Goal: Answer question/provide support

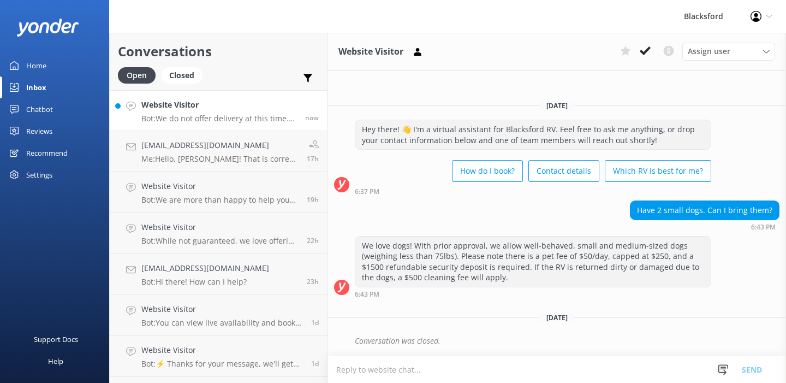
click at [257, 117] on p "Bot: We do not offer delivery at this time. However, we provide complimentary p…" at bounding box center [219, 119] width 156 height 10
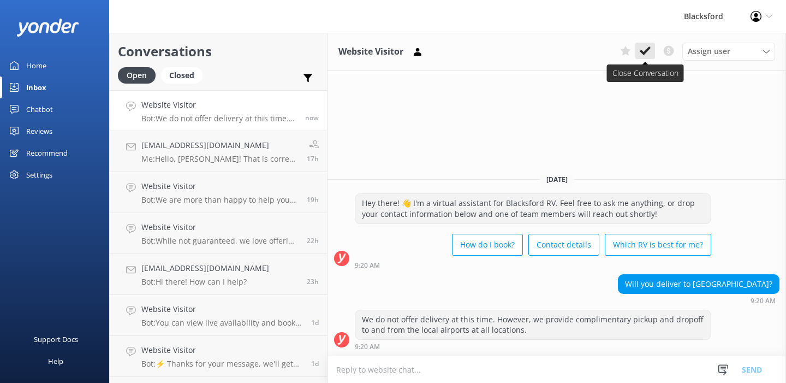
click at [642, 51] on use at bounding box center [645, 50] width 11 height 9
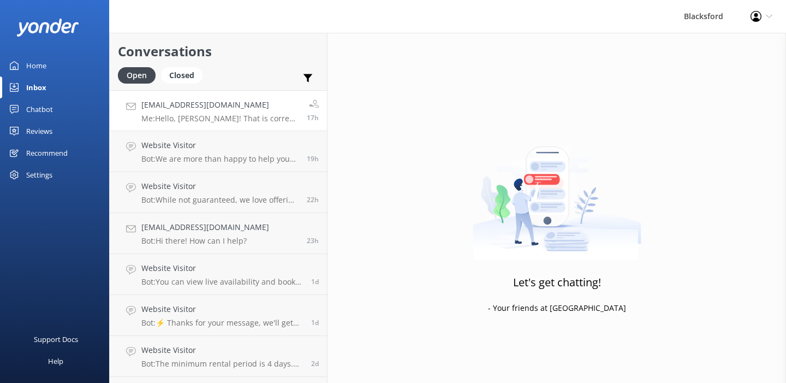
click at [250, 116] on p "Me: Hello, [PERSON_NAME]! That is correct! Unfortunately, we do not have any EK…" at bounding box center [219, 119] width 157 height 10
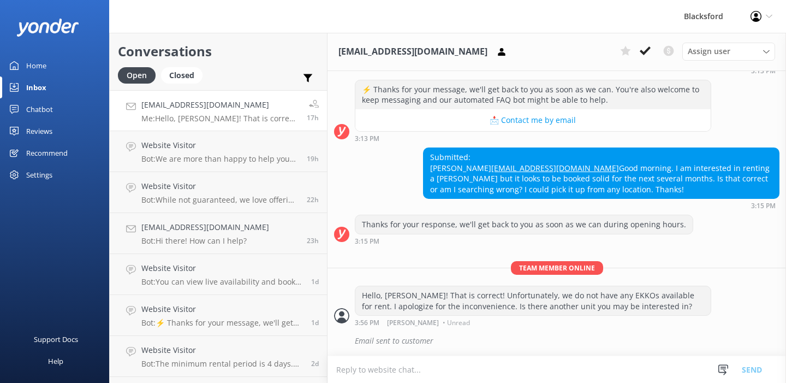
scroll to position [157, 0]
click at [645, 51] on use at bounding box center [645, 50] width 11 height 9
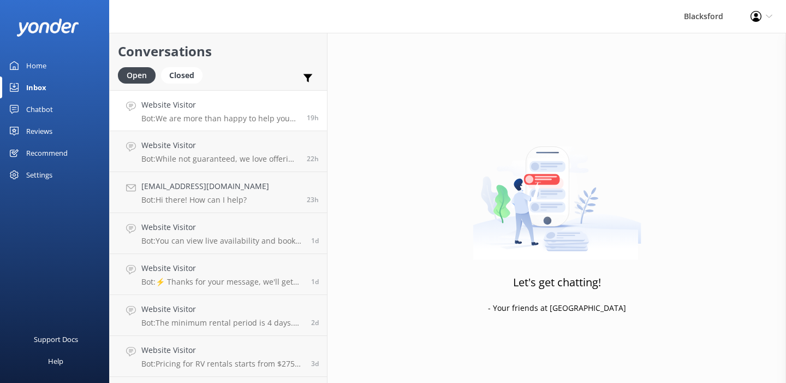
click at [214, 108] on h4 "Website Visitor" at bounding box center [219, 105] width 157 height 12
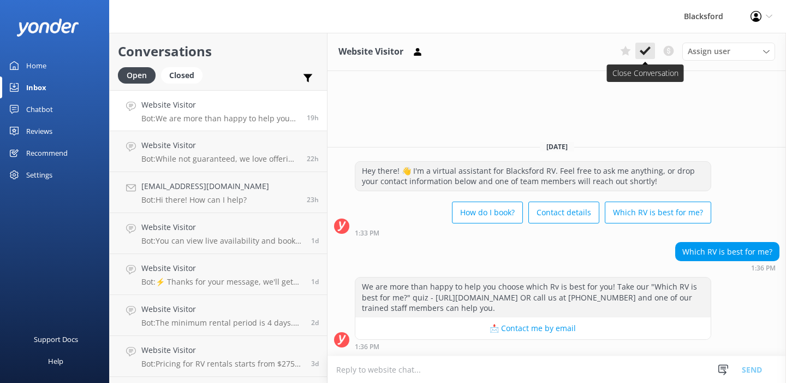
click at [647, 53] on icon at bounding box center [645, 50] width 11 height 11
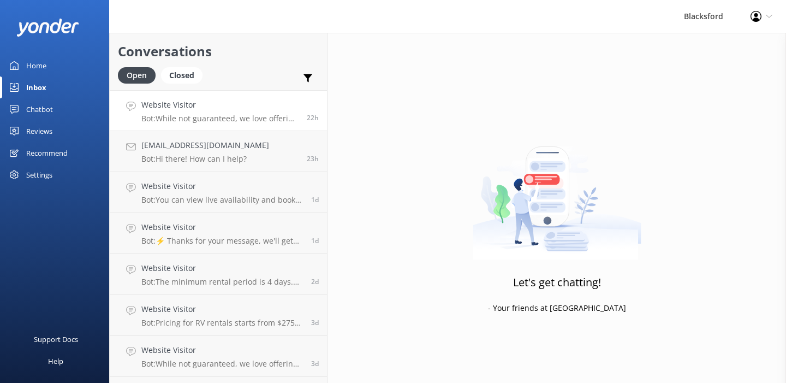
click at [253, 113] on div "Website Visitor Bot: While not guaranteed, we love offering one-way rentals and…" at bounding box center [219, 110] width 157 height 23
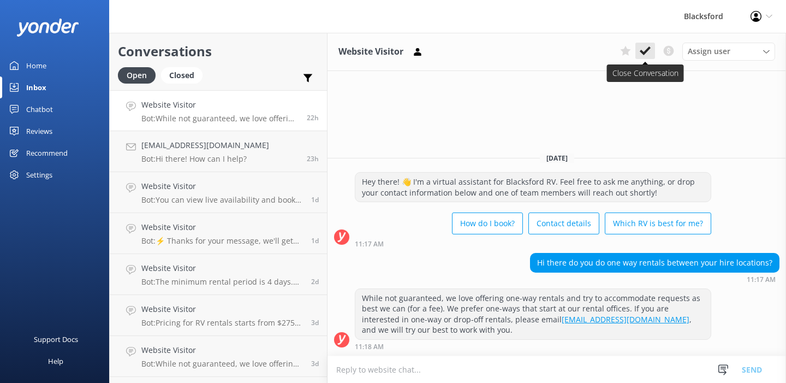
click at [646, 51] on use at bounding box center [645, 50] width 11 height 9
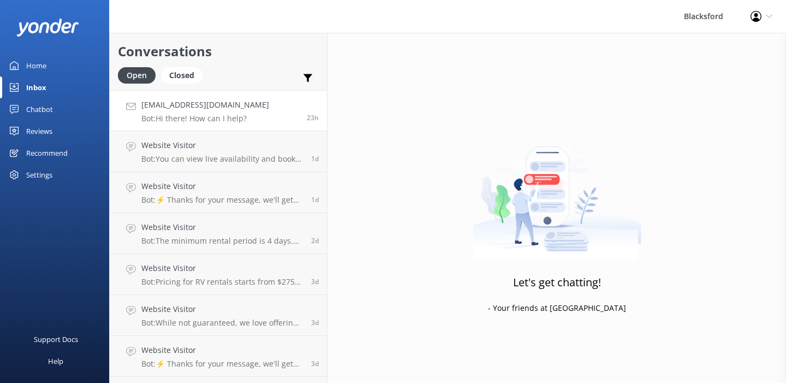
click at [258, 105] on link "[EMAIL_ADDRESS][DOMAIN_NAME] Bot: Hi there! How can I help? 23h" at bounding box center [218, 110] width 217 height 41
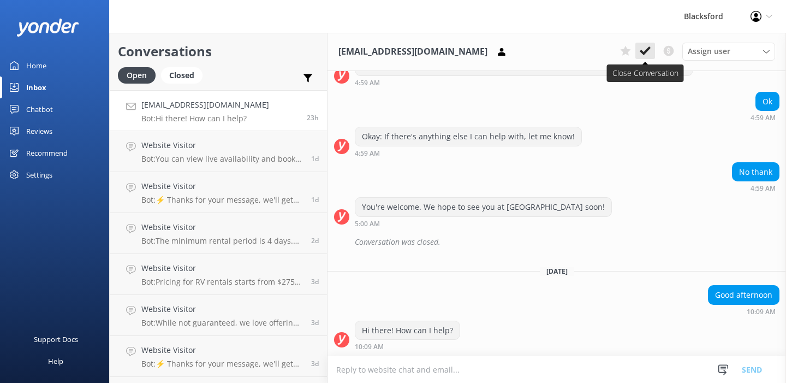
scroll to position [592, 0]
click at [651, 55] on button at bounding box center [645, 51] width 20 height 16
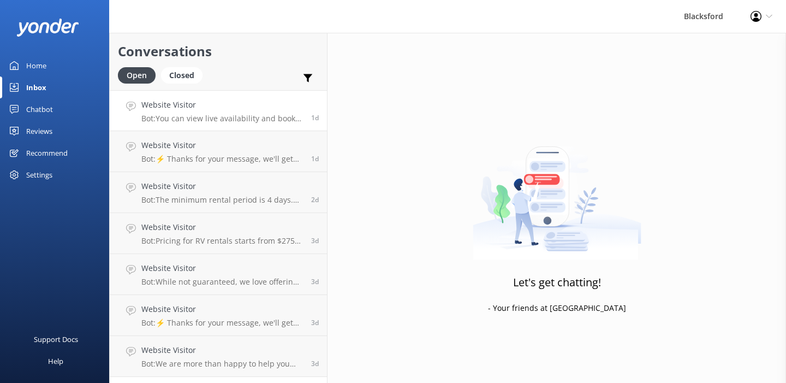
click at [221, 120] on p "Bot: You can view live availability and book your RV online by visiting [URL][D…" at bounding box center [222, 119] width 162 height 10
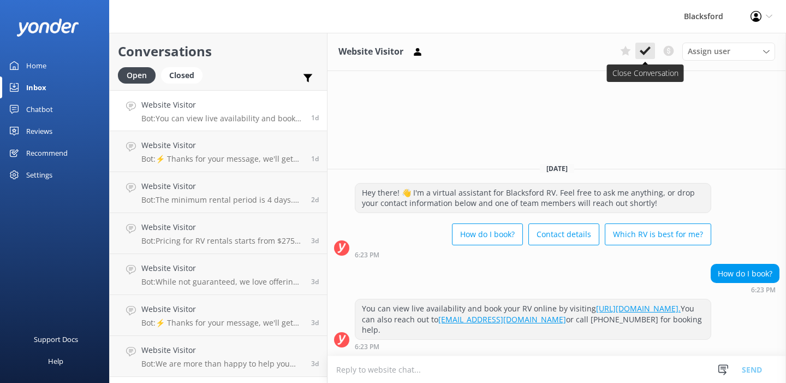
click at [647, 49] on use at bounding box center [645, 50] width 11 height 9
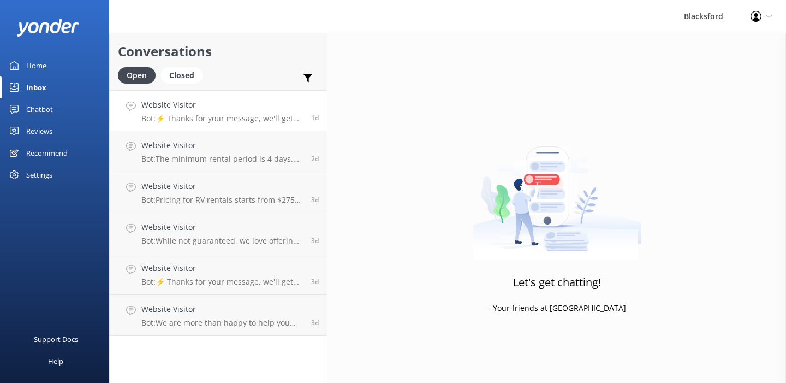
click at [269, 116] on p "Bot: ⚡ Thanks for your message, we'll get back to you as soon as we can. You're…" at bounding box center [222, 119] width 162 height 10
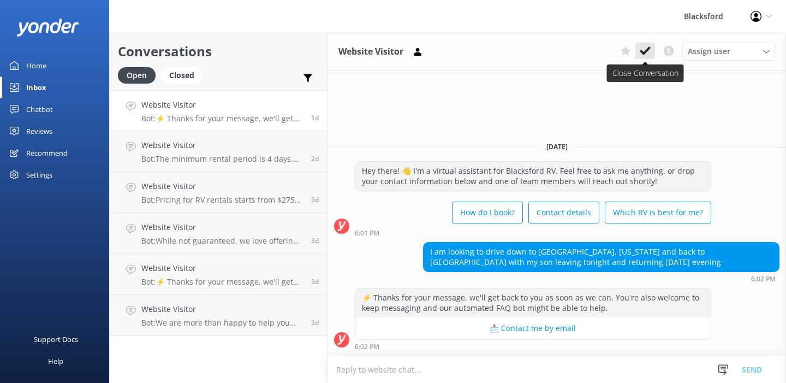
click at [648, 51] on icon at bounding box center [645, 50] width 11 height 11
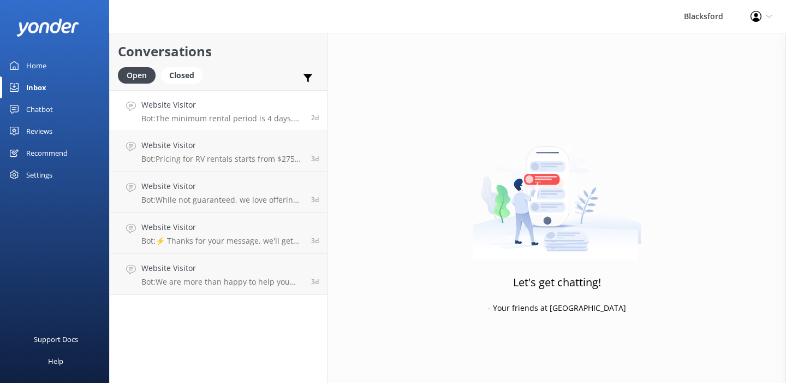
click at [268, 120] on p "Bot: The minimum rental period is 4 days. However, we do offer 3-day rental spe…" at bounding box center [222, 119] width 162 height 10
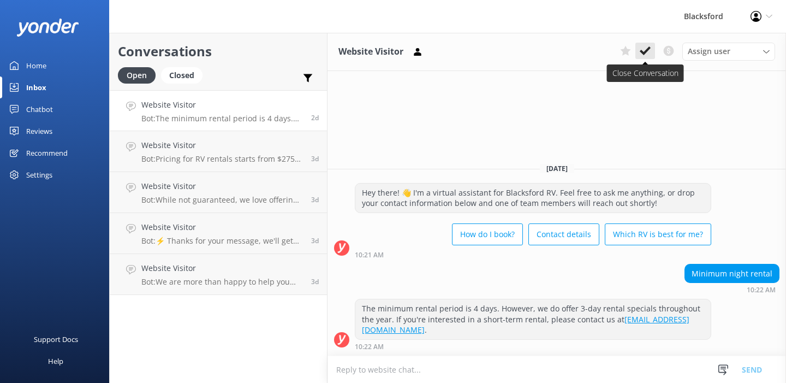
click at [645, 53] on use at bounding box center [645, 50] width 11 height 9
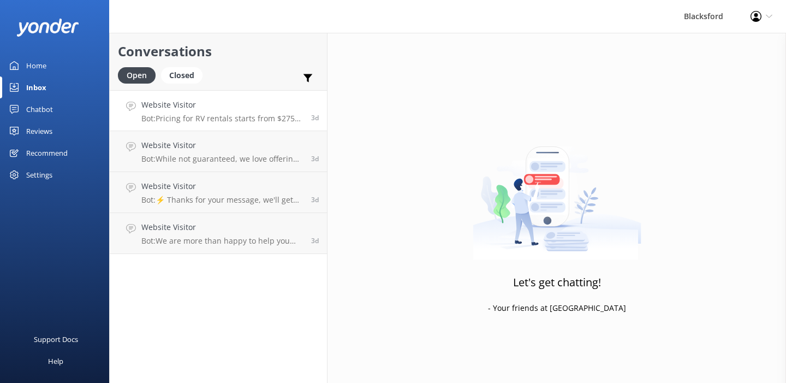
click at [249, 112] on div "Website Visitor Bot: Pricing for RV rentals starts from $275 per day and varies…" at bounding box center [222, 110] width 162 height 23
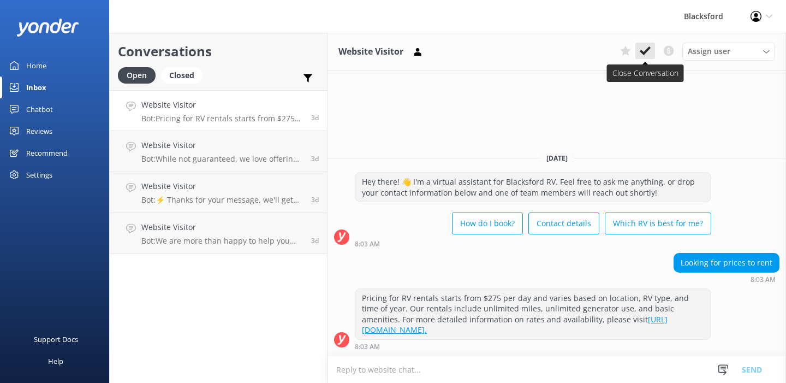
click at [652, 53] on button at bounding box center [645, 51] width 20 height 16
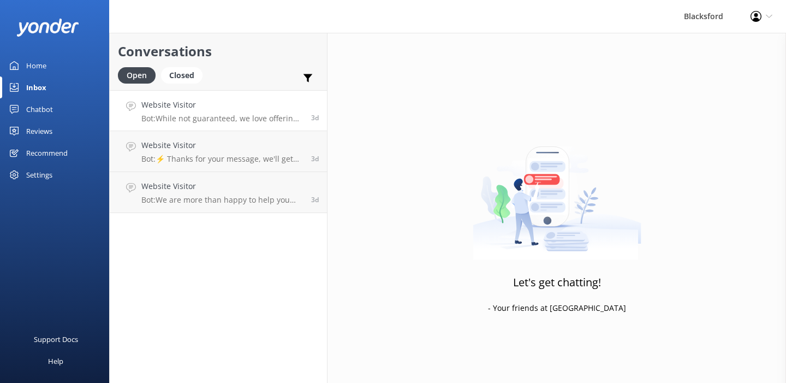
click at [251, 118] on p "Bot: While not guaranteed, we love offering one-way rentals and try to accommod…" at bounding box center [222, 119] width 162 height 10
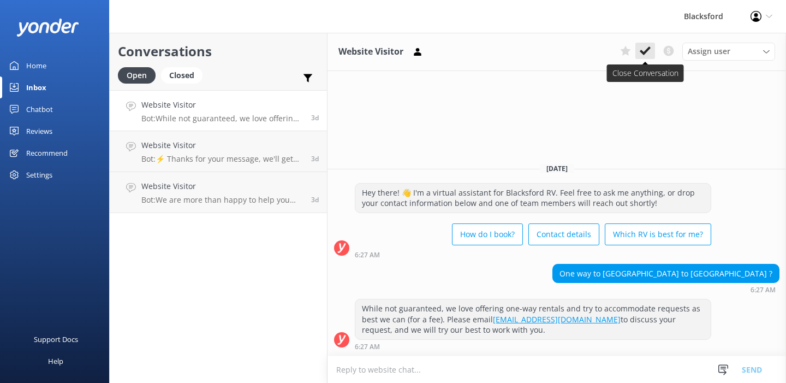
click at [644, 47] on icon at bounding box center [645, 50] width 11 height 11
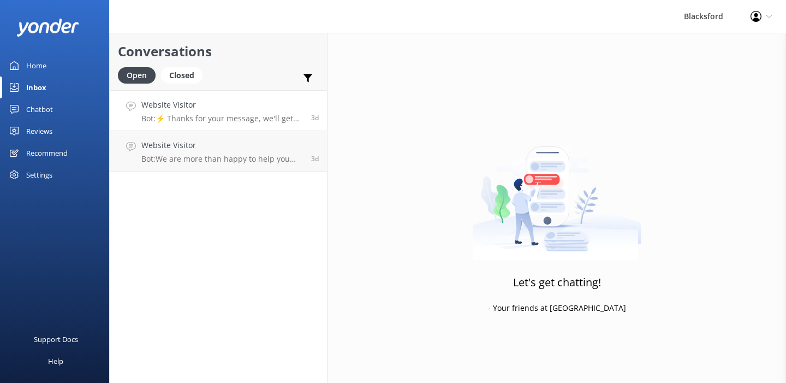
click at [266, 120] on p "Bot: ⚡ Thanks for your message, we'll get back to you as soon as we can. You're…" at bounding box center [222, 119] width 162 height 10
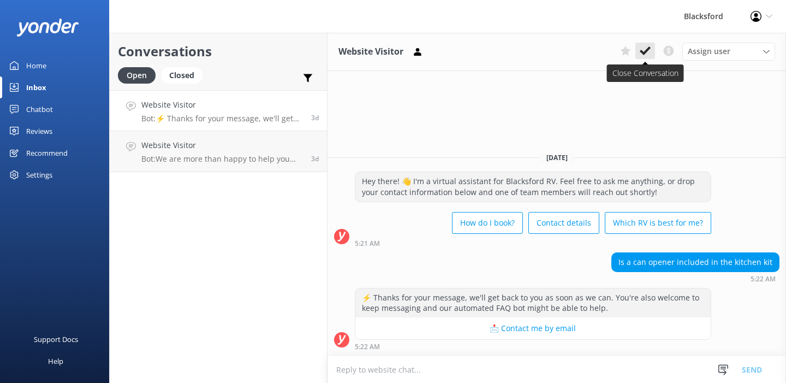
click at [645, 48] on icon at bounding box center [645, 50] width 11 height 11
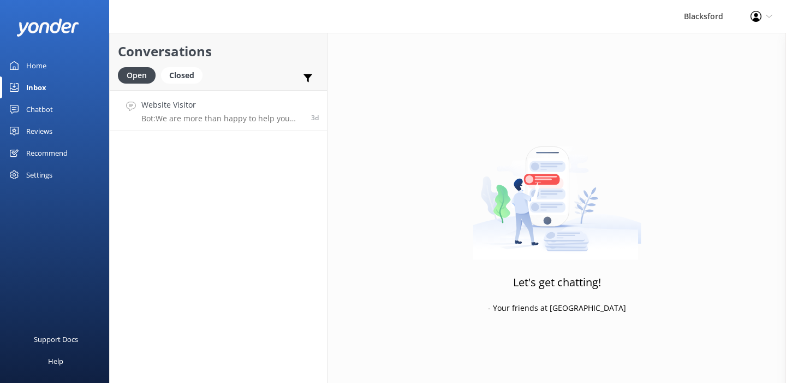
click at [277, 115] on p "Bot: We are more than happy to help you choose which Rv is best for you! Take o…" at bounding box center [222, 119] width 162 height 10
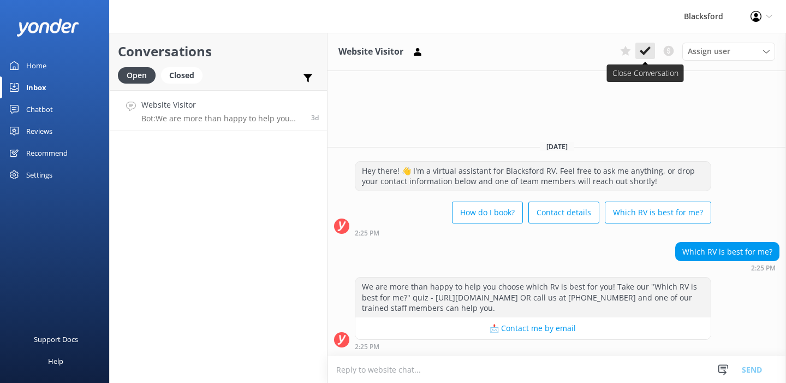
click at [647, 51] on use at bounding box center [645, 50] width 11 height 9
